Goal: Navigation & Orientation: Find specific page/section

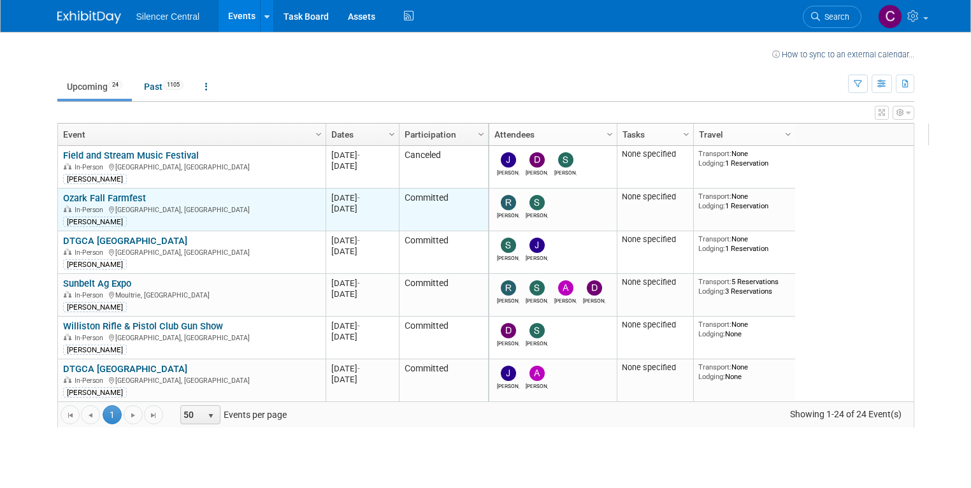
click at [102, 197] on link "Ozark Fall Farmfest" at bounding box center [104, 197] width 83 height 11
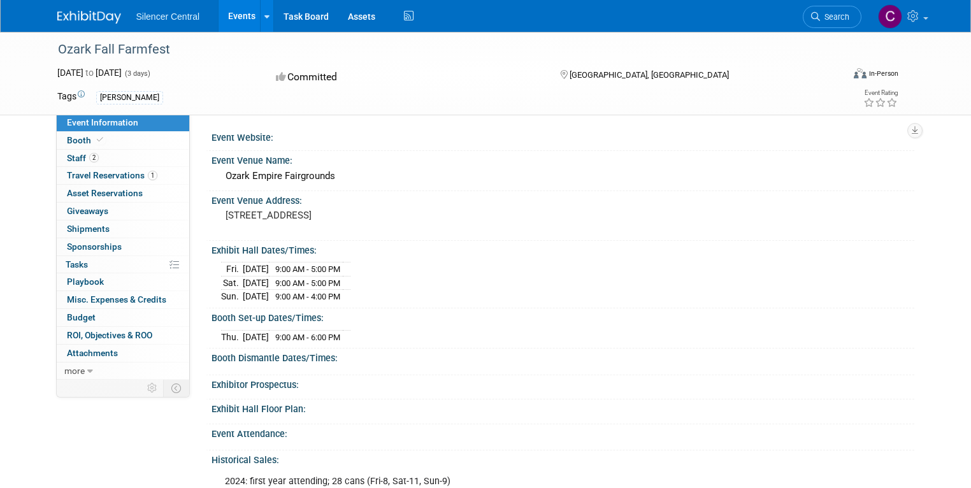
click at [231, 17] on link "Events" at bounding box center [242, 16] width 47 height 32
